Goal: Obtain resource: Obtain resource

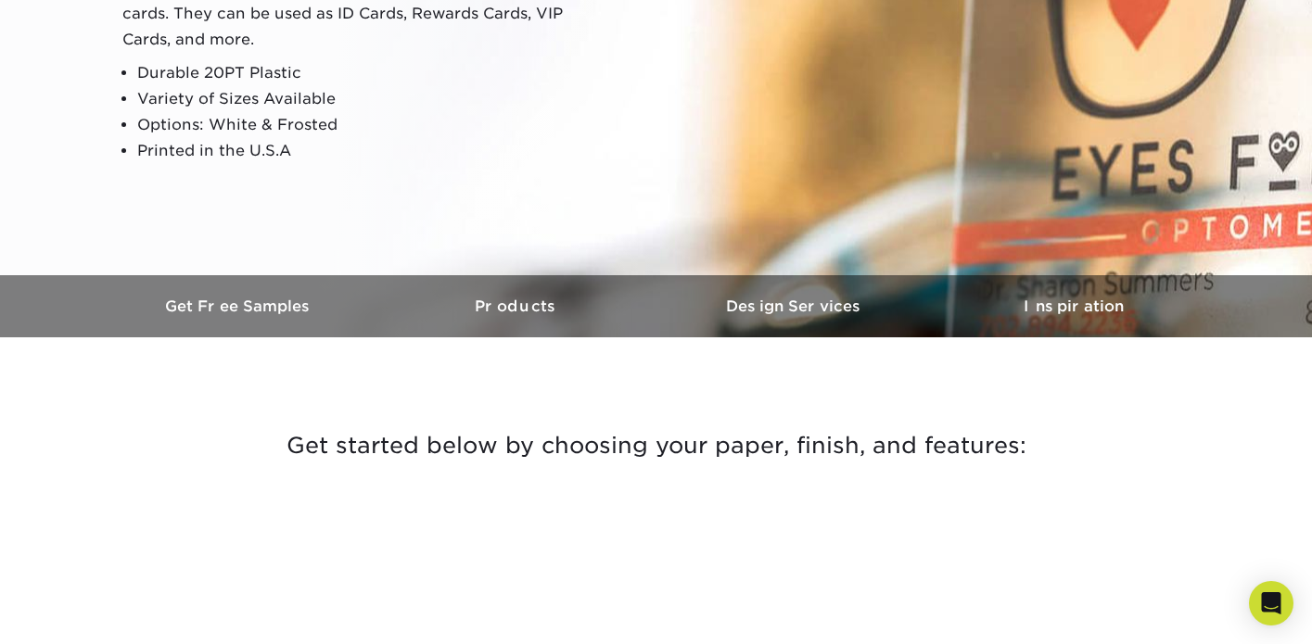
scroll to position [309, 0]
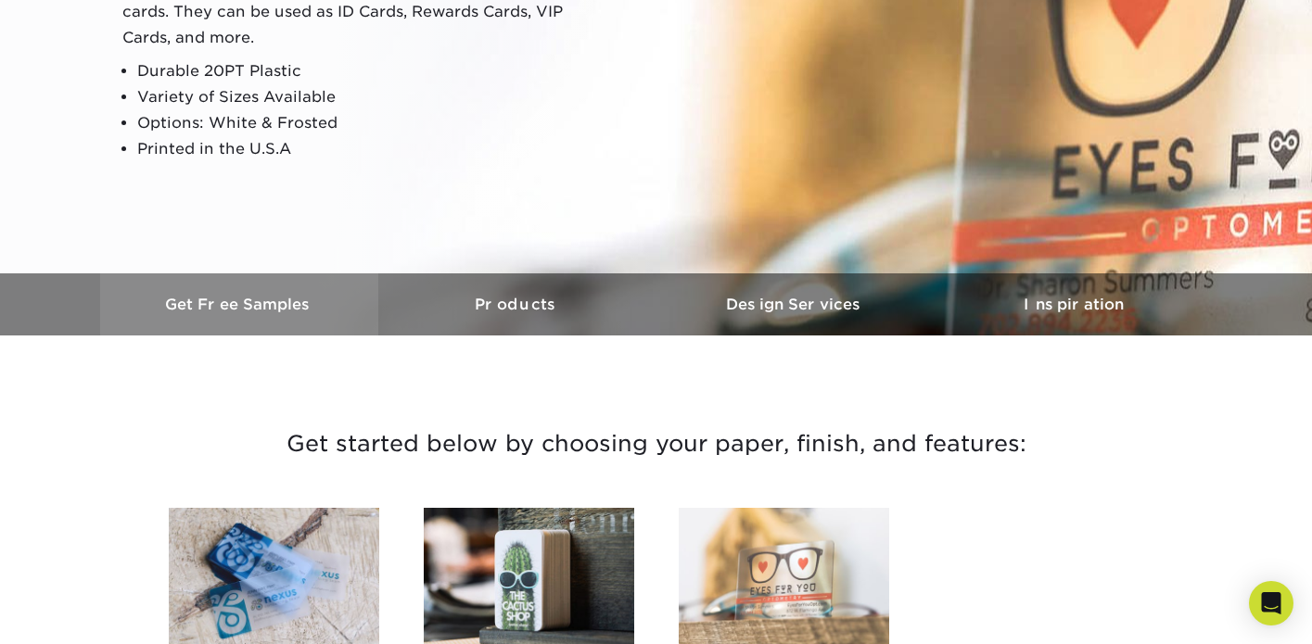
click at [269, 303] on h3 "Get Free Samples" at bounding box center [239, 305] width 278 height 18
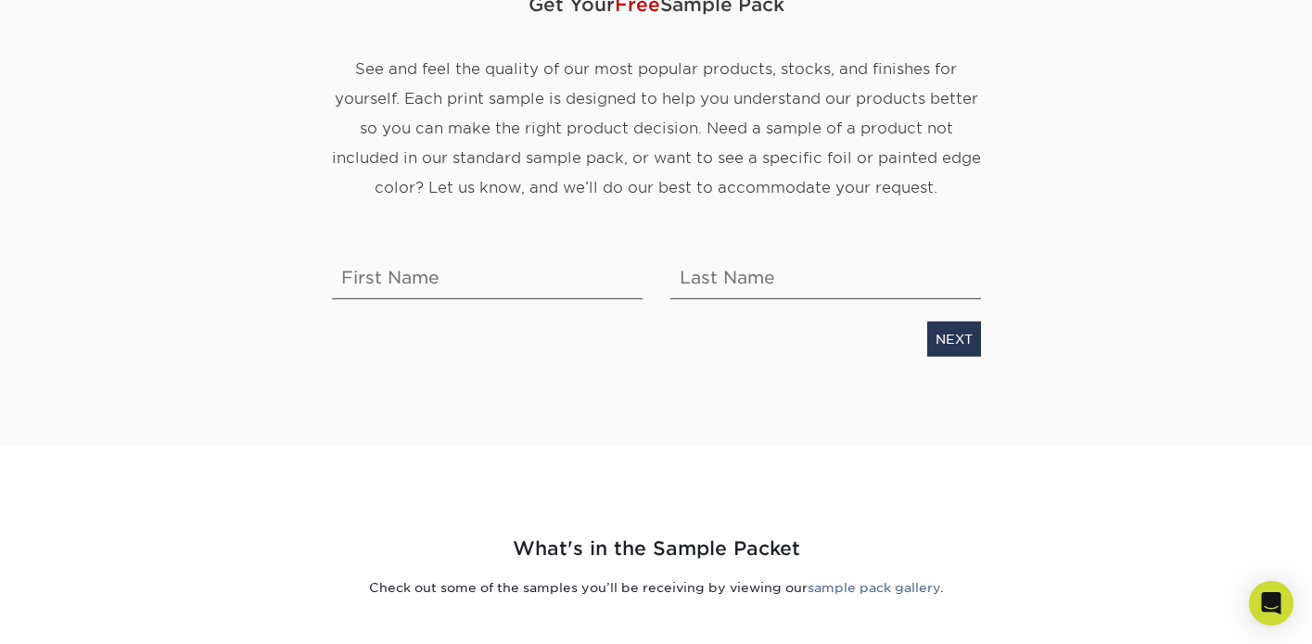
scroll to position [287, 0]
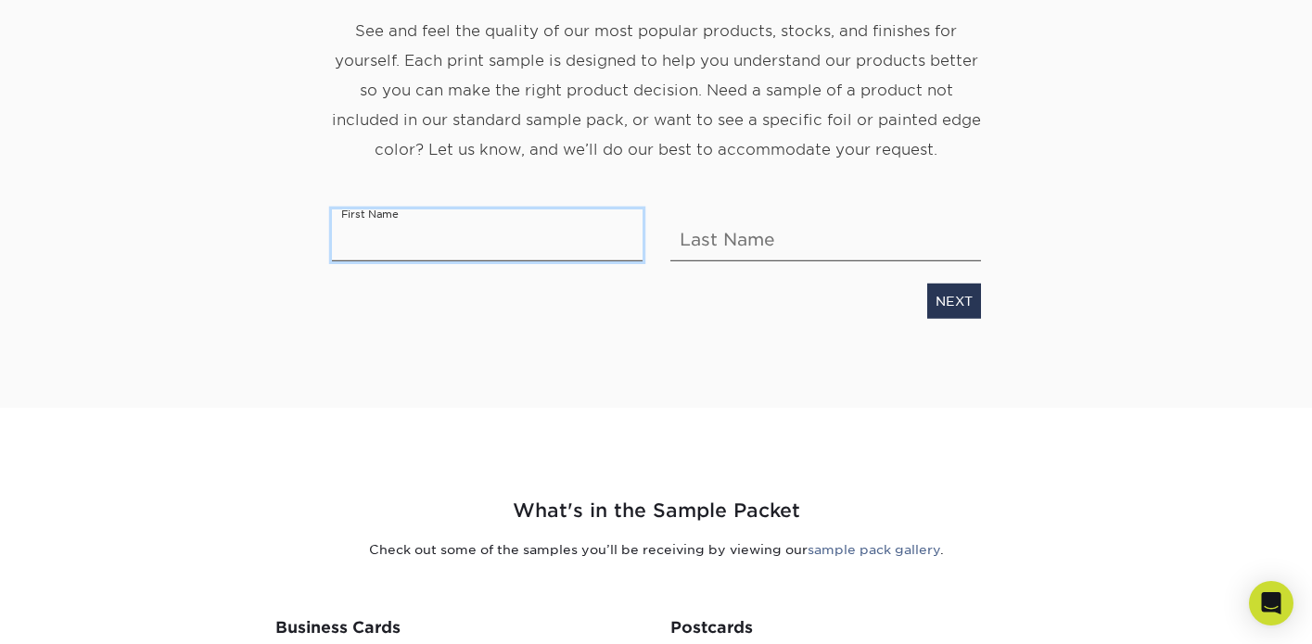
click at [464, 221] on input "text" at bounding box center [487, 236] width 311 height 52
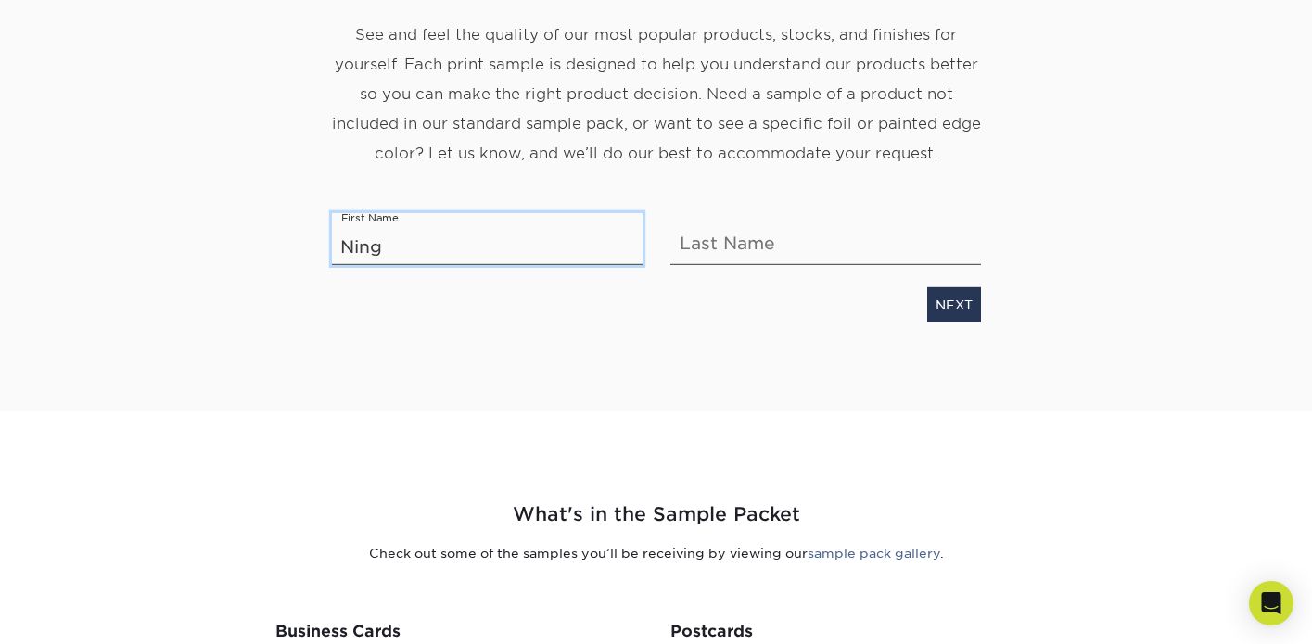
type input "Ning"
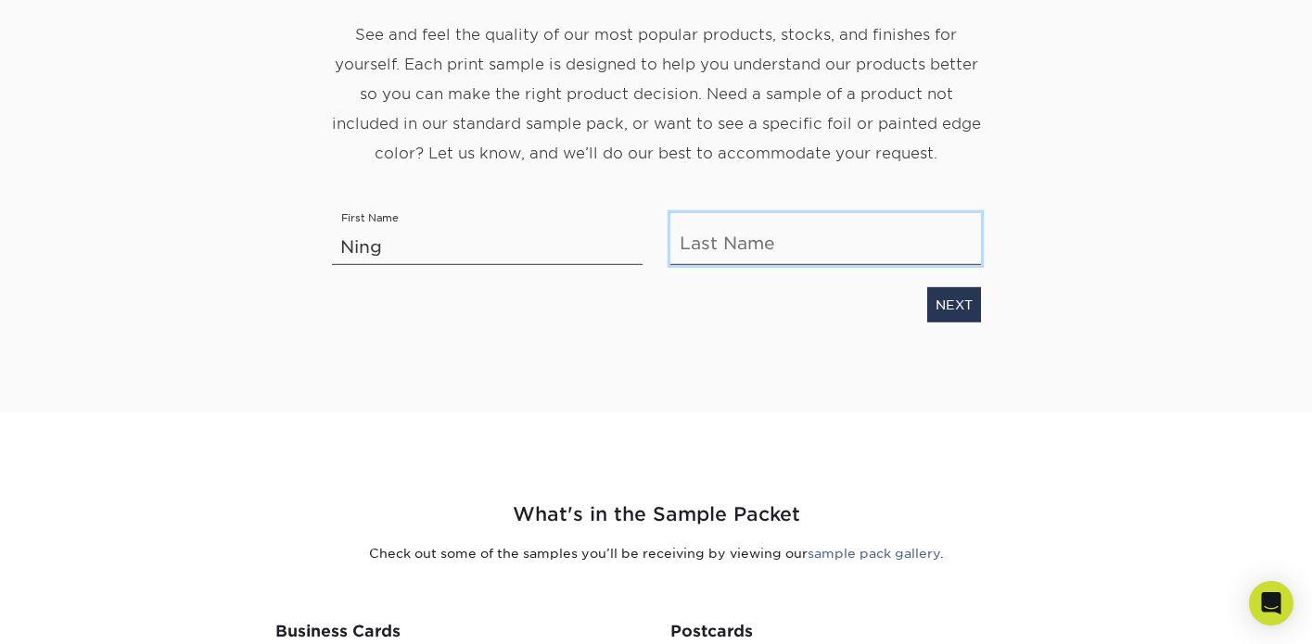
click at [771, 238] on input "text" at bounding box center [825, 239] width 311 height 52
type input "Ji"
click at [982, 302] on div "NEXT" at bounding box center [656, 301] width 677 height 43
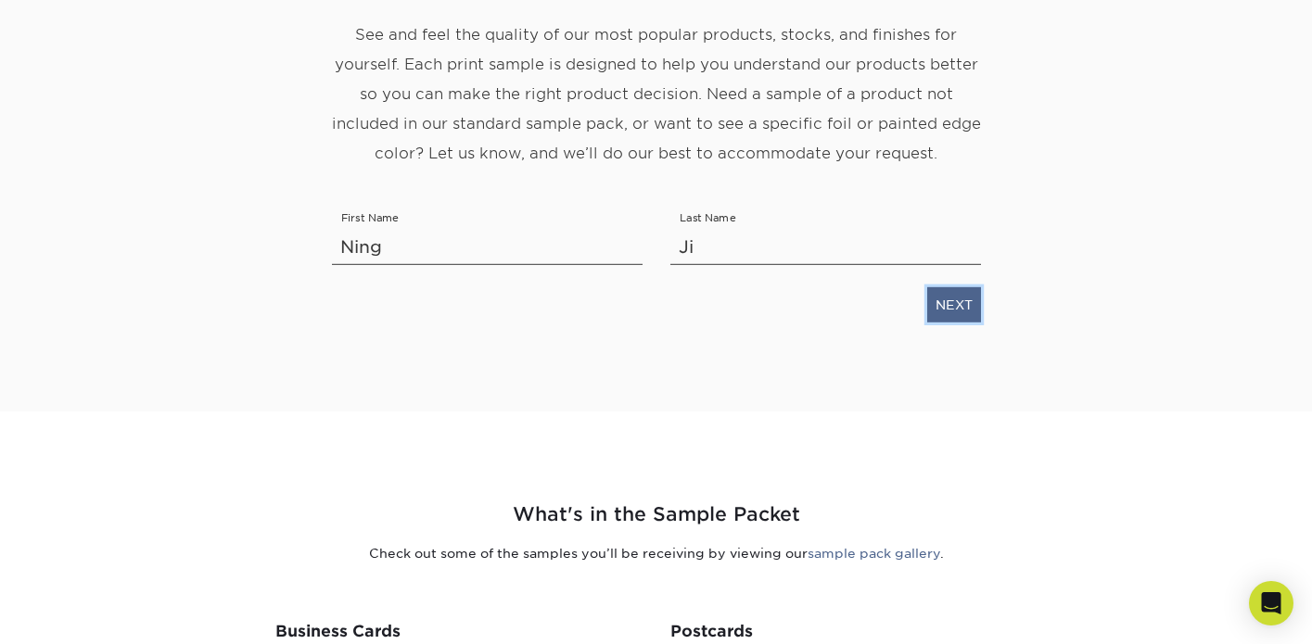
click at [971, 302] on link "NEXT" at bounding box center [954, 304] width 54 height 35
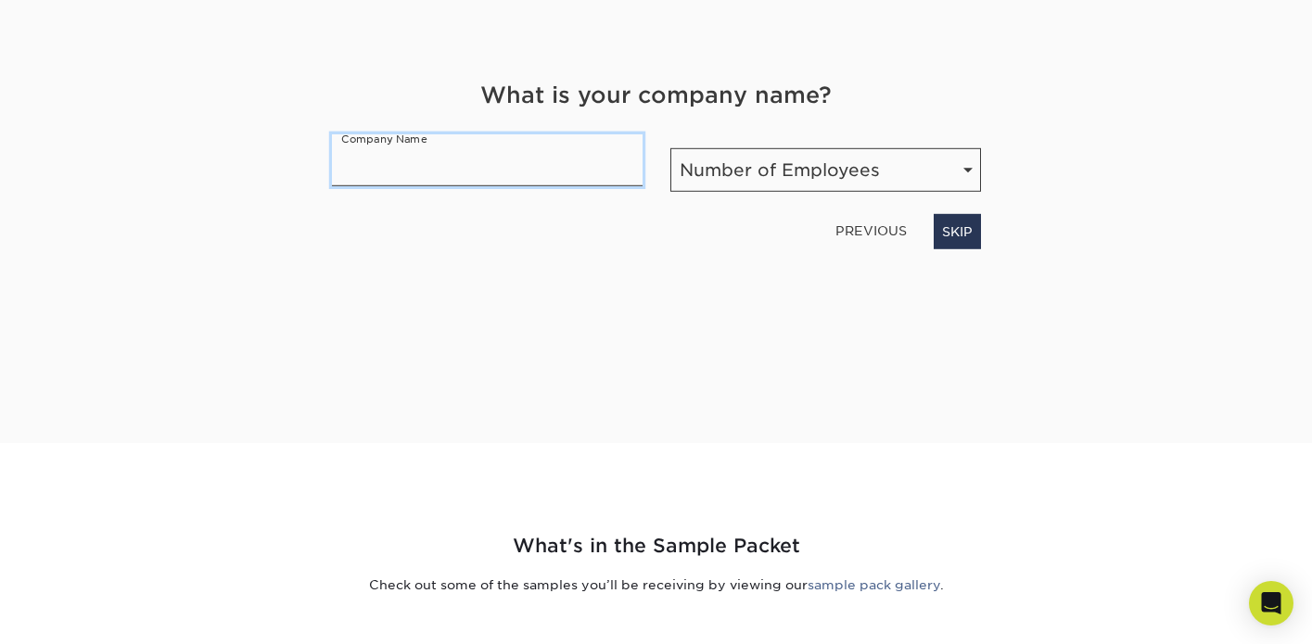
scroll to position [244, 0]
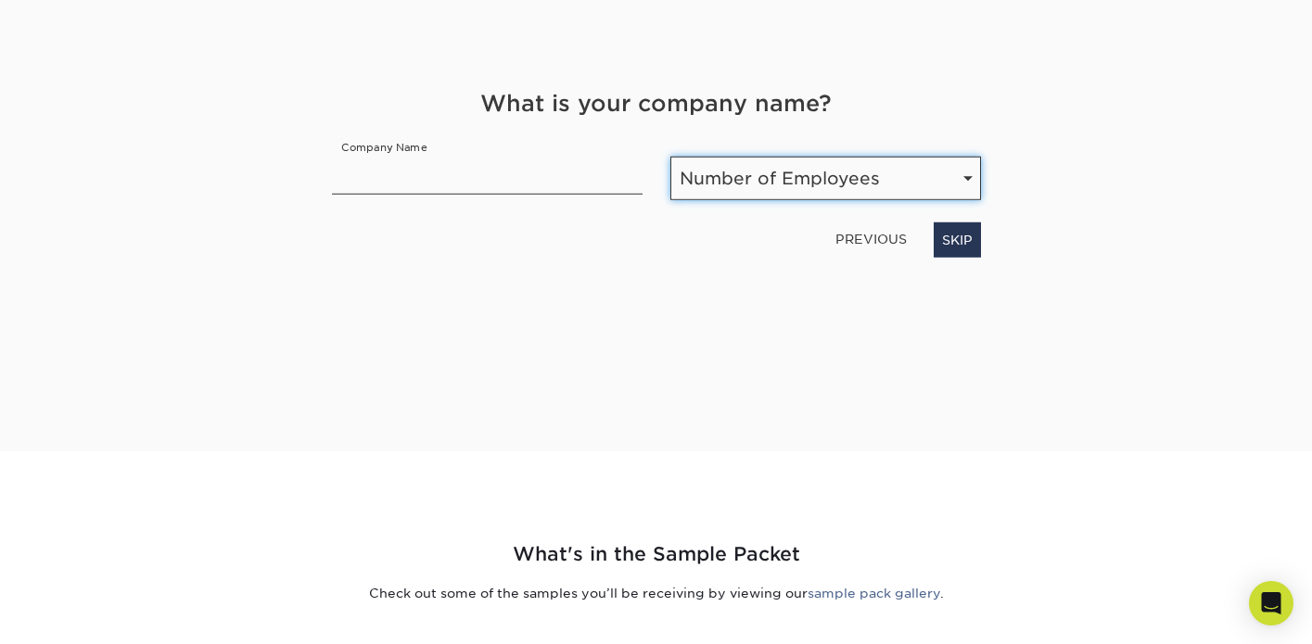
click at [965, 181] on select "Number of Employees Self-employed 1-10 employees 11-50 employees 51-200 employe…" at bounding box center [825, 179] width 311 height 44
select select "1-10"
click at [670, 157] on select "Number of Employees Self-employed 1-10 employees 11-50 employees 51-200 employe…" at bounding box center [825, 179] width 311 height 44
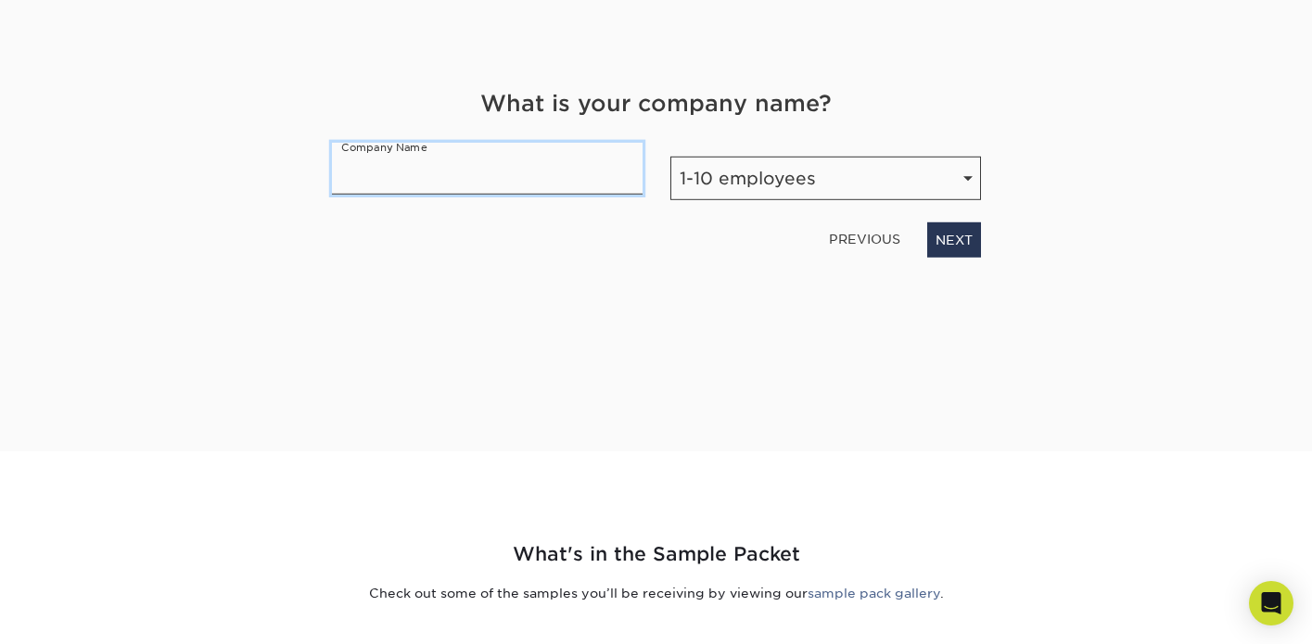
click at [531, 172] on input "text" at bounding box center [487, 169] width 311 height 52
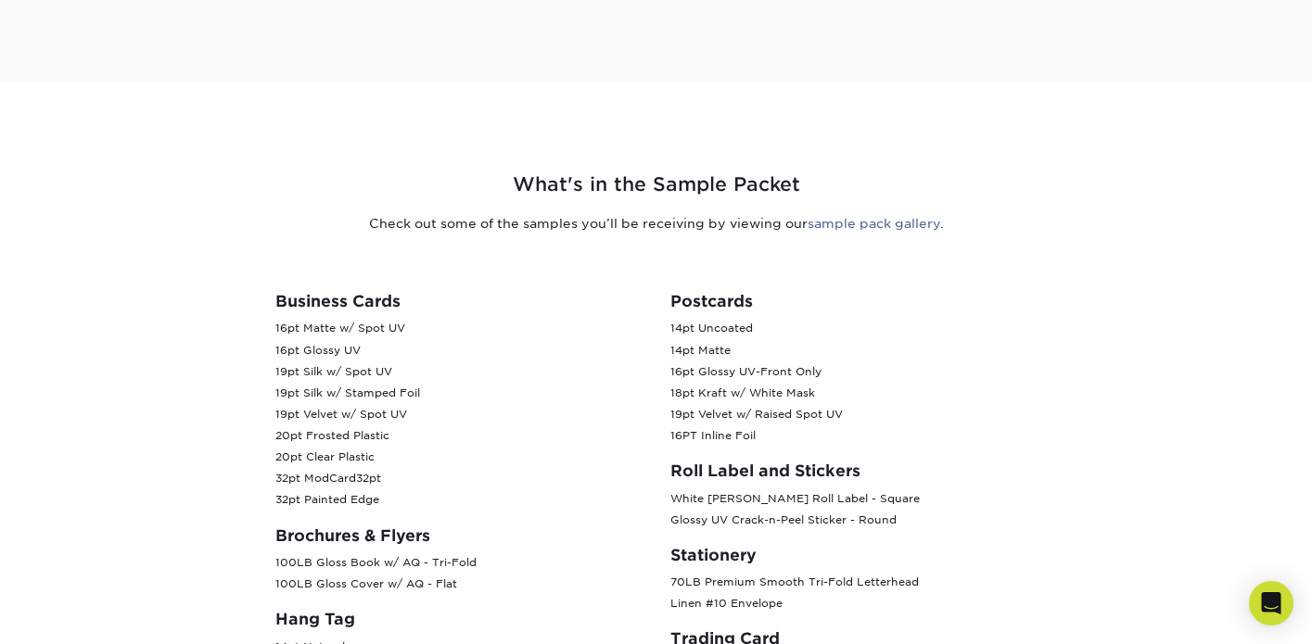
scroll to position [623, 0]
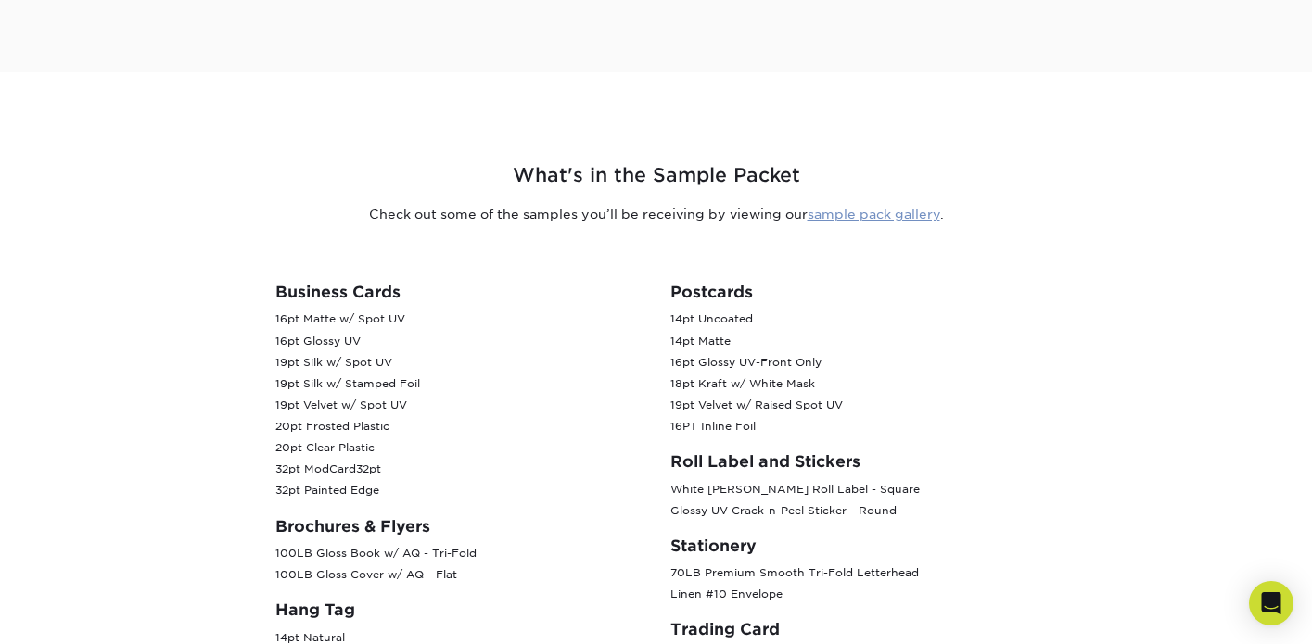
click at [914, 220] on link "sample pack gallery" at bounding box center [873, 214] width 133 height 15
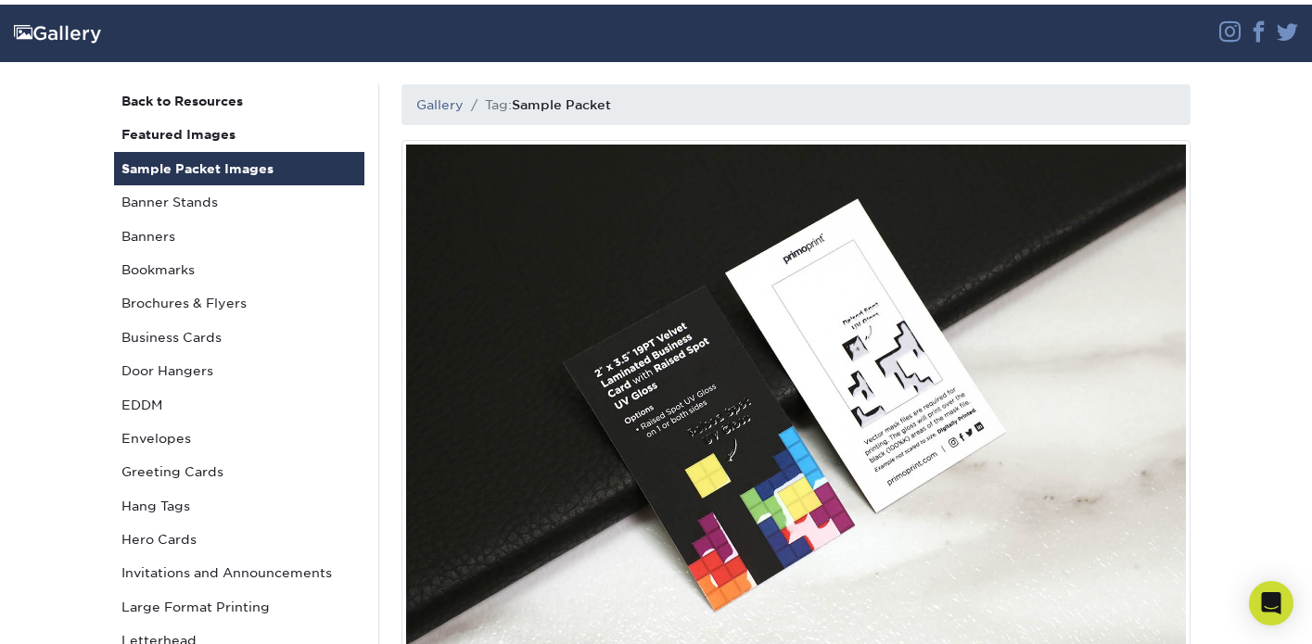
scroll to position [183, 0]
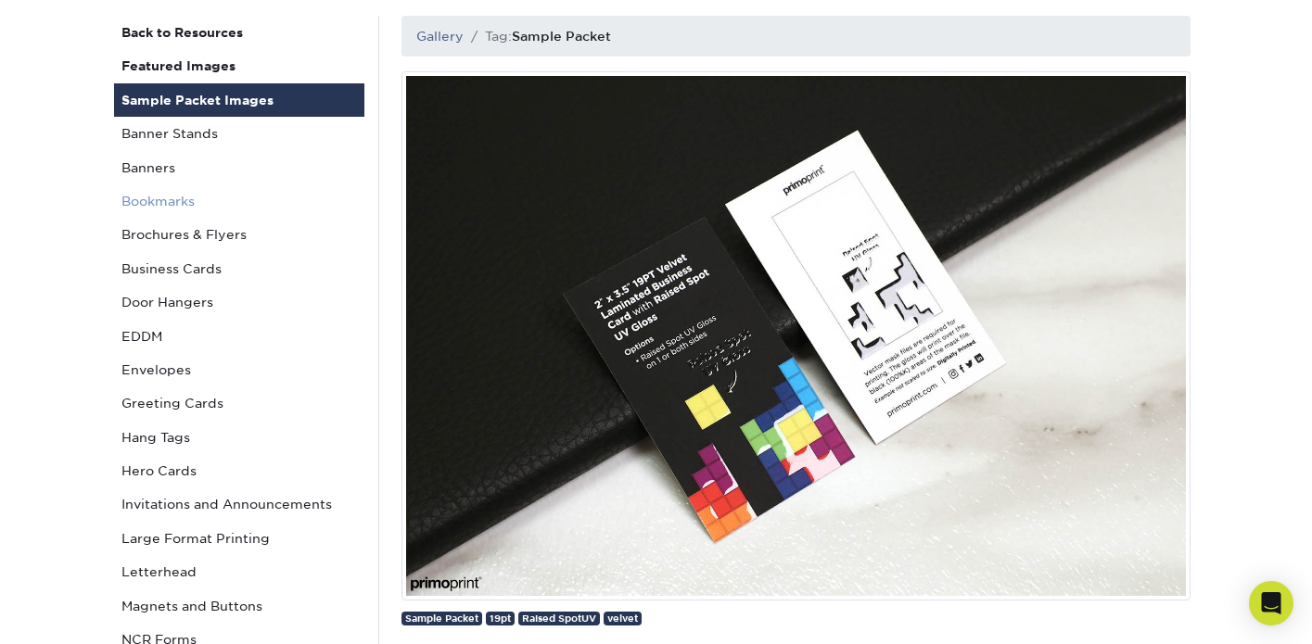
click at [176, 196] on link "Bookmarks" at bounding box center [239, 200] width 250 height 33
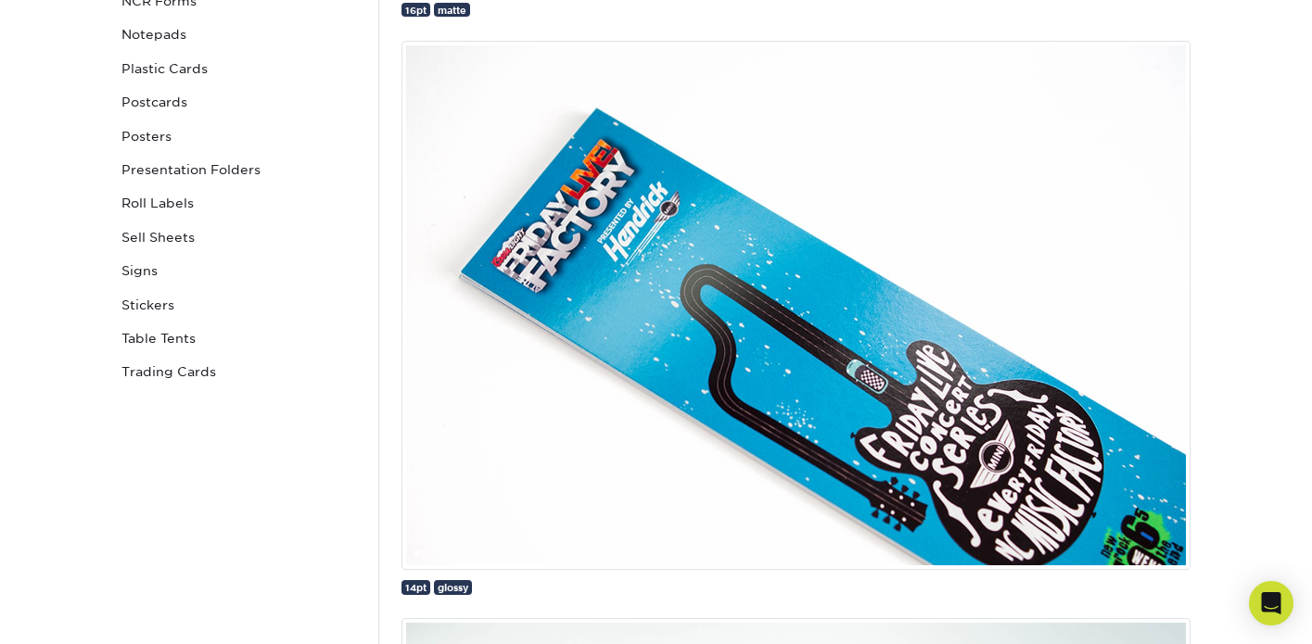
scroll to position [822, 0]
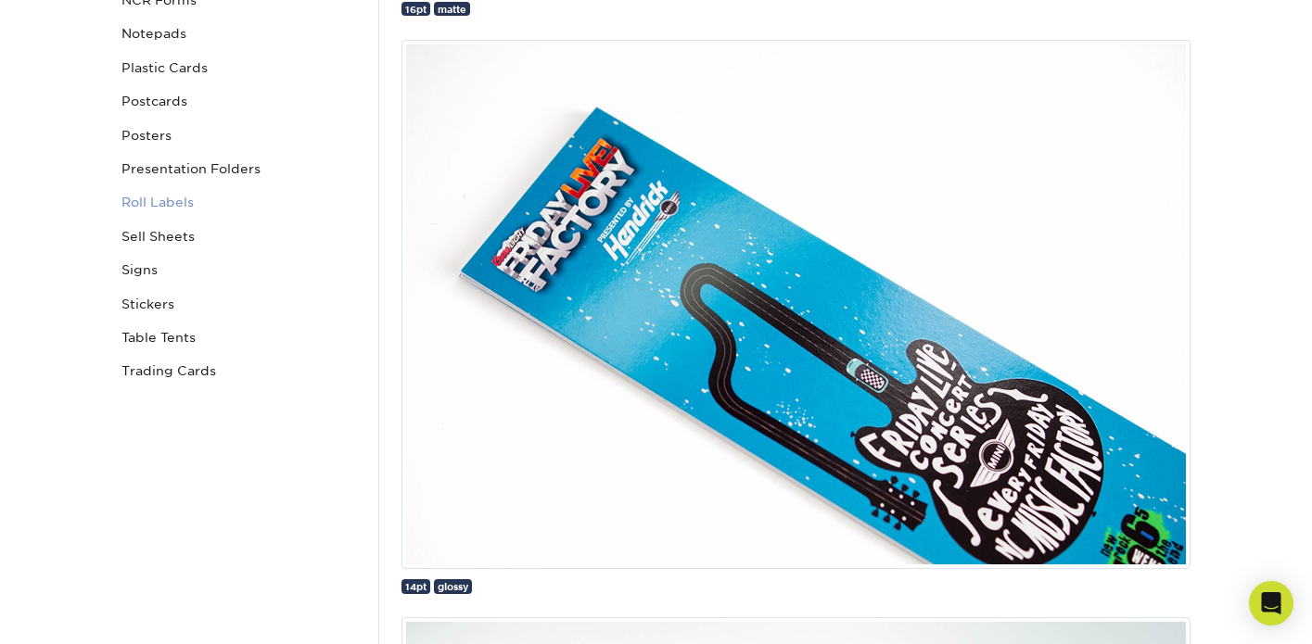
click at [154, 201] on link "Roll Labels" at bounding box center [239, 201] width 250 height 33
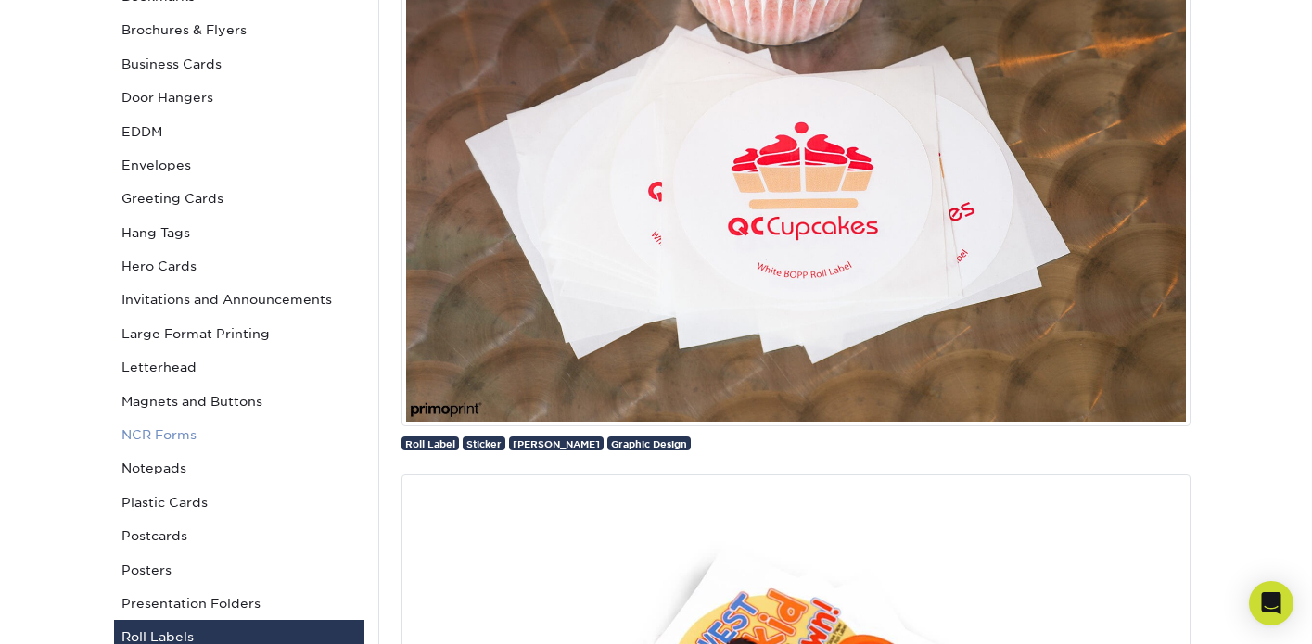
scroll to position [564, 0]
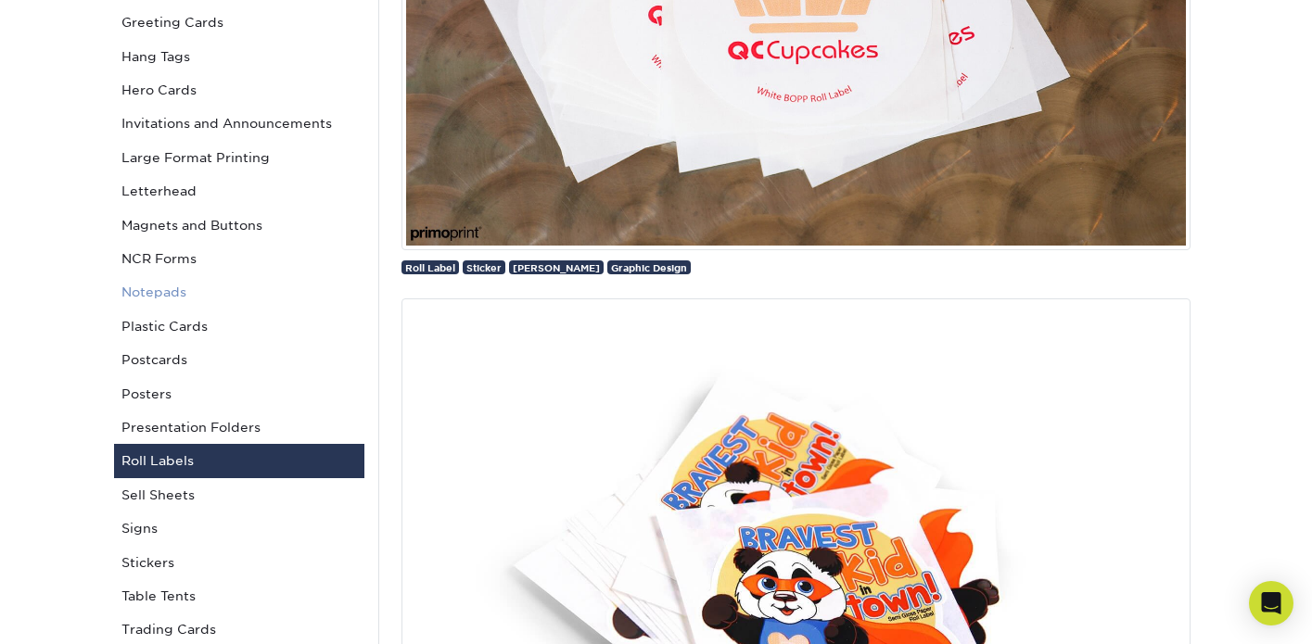
click at [136, 294] on link "Notepads" at bounding box center [239, 291] width 250 height 33
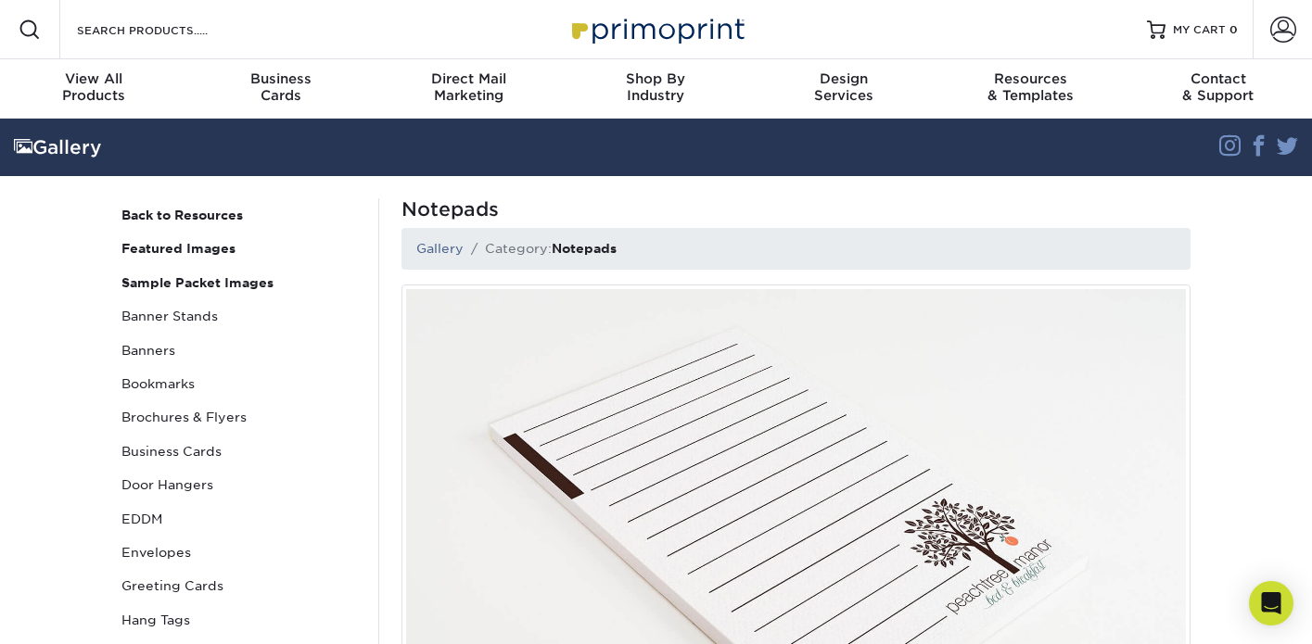
click at [1100, 211] on h1 "Notepads" at bounding box center [795, 209] width 789 height 22
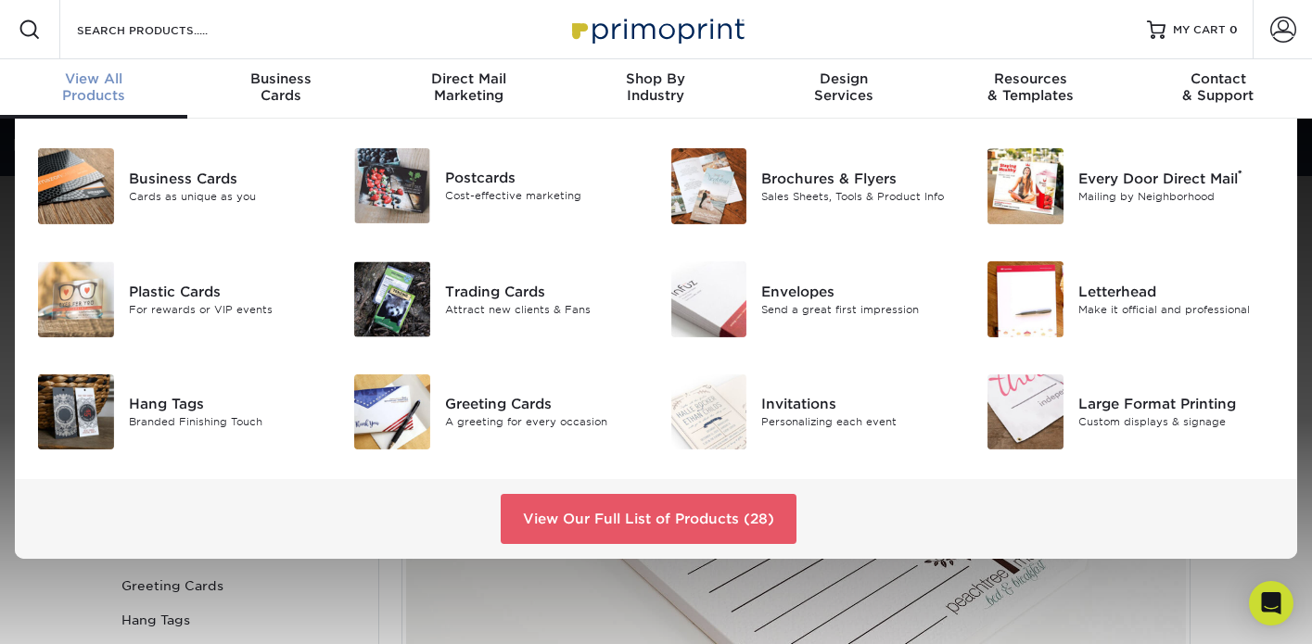
click at [109, 78] on span "View All" at bounding box center [93, 78] width 187 height 17
